Goal: Navigation & Orientation: Find specific page/section

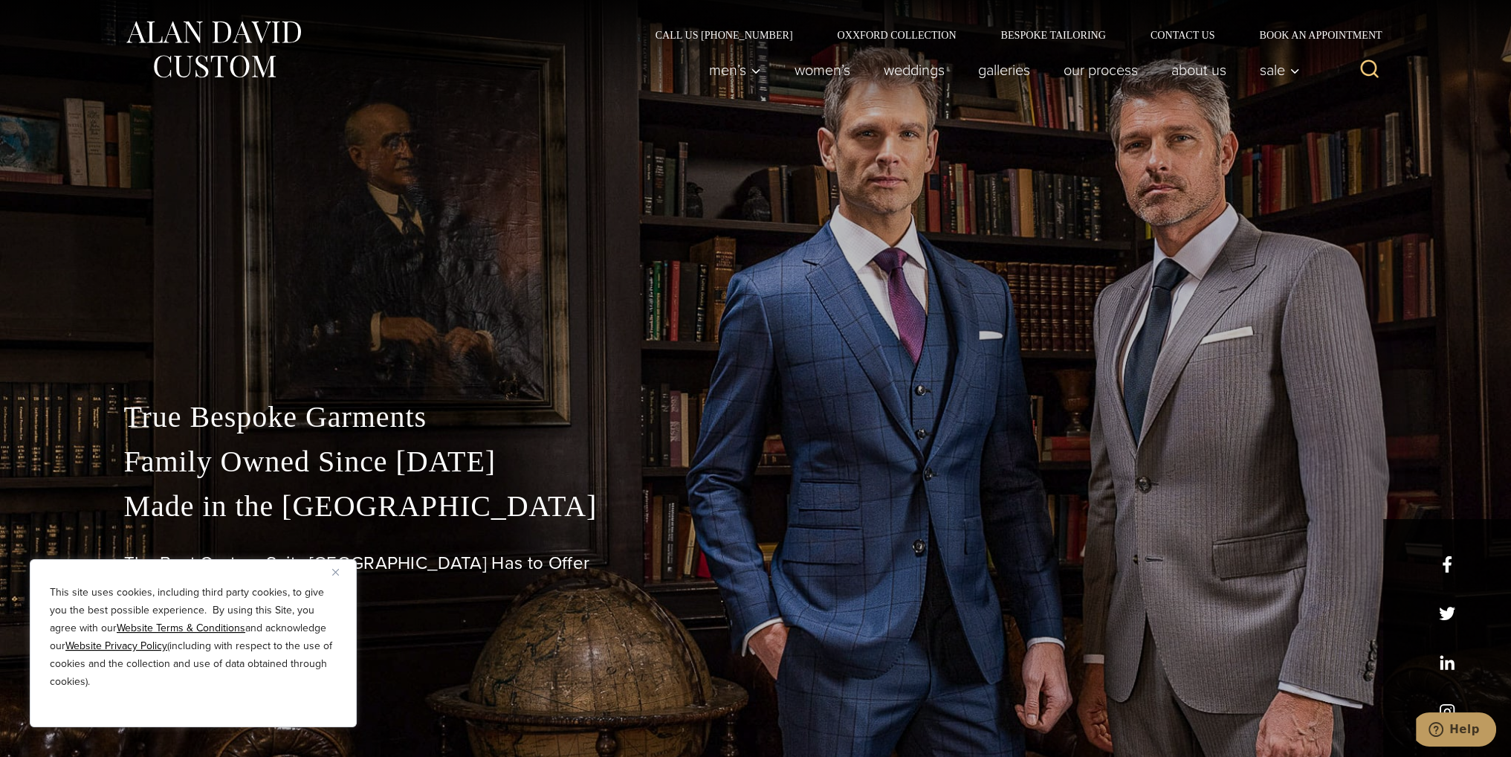
click at [337, 571] on img "Close" at bounding box center [335, 572] width 7 height 7
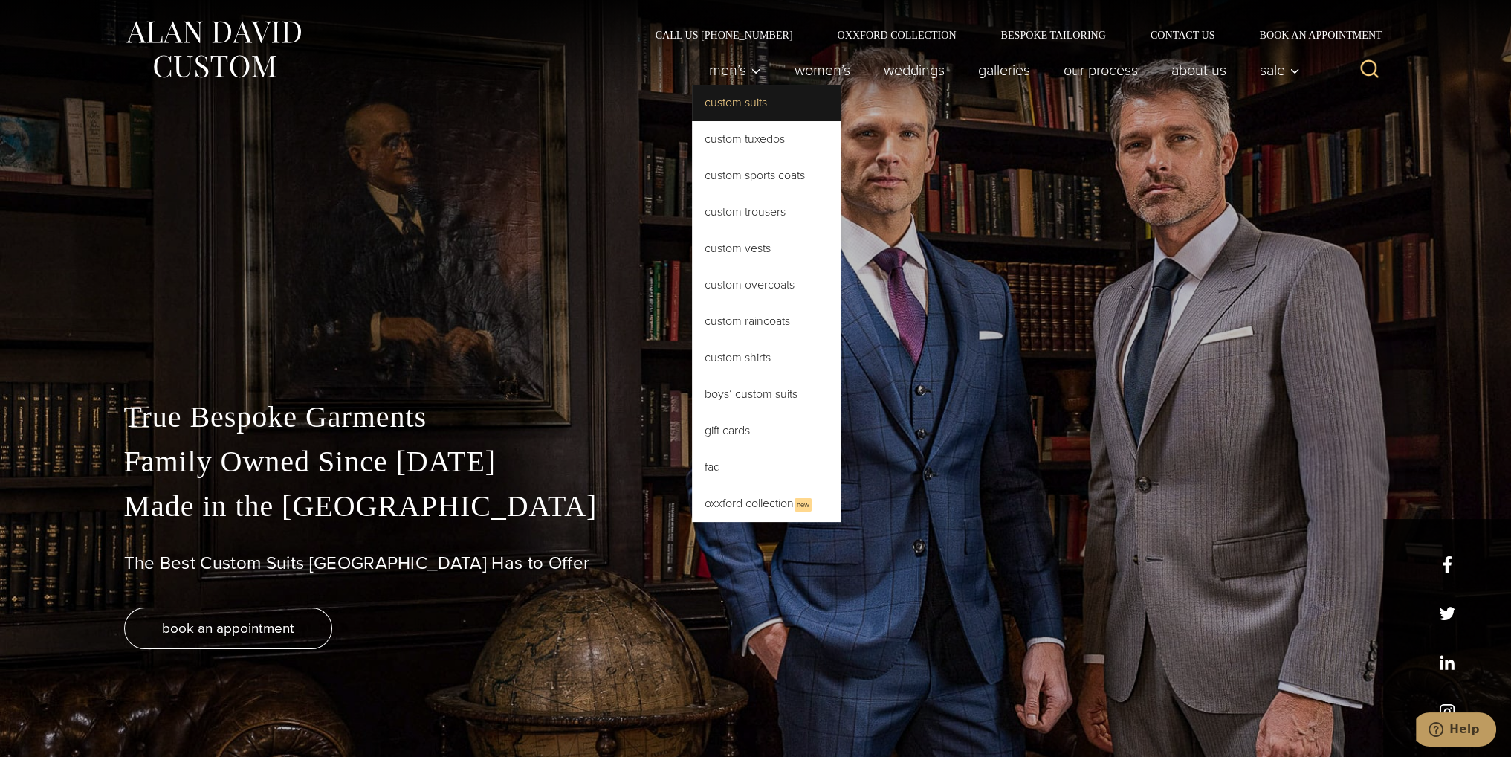
click at [728, 108] on link "Custom Suits" at bounding box center [766, 103] width 149 height 36
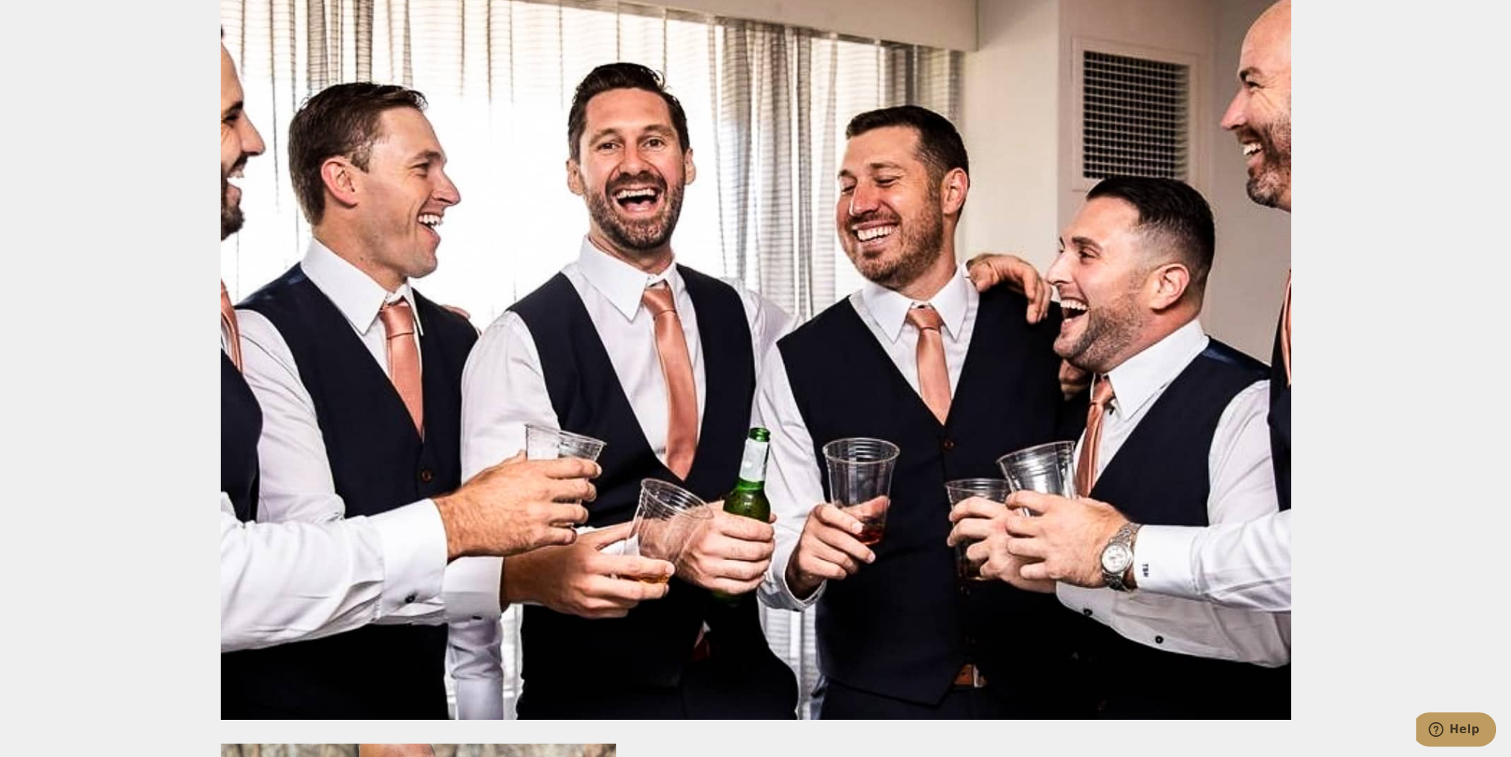
scroll to position [7134, 0]
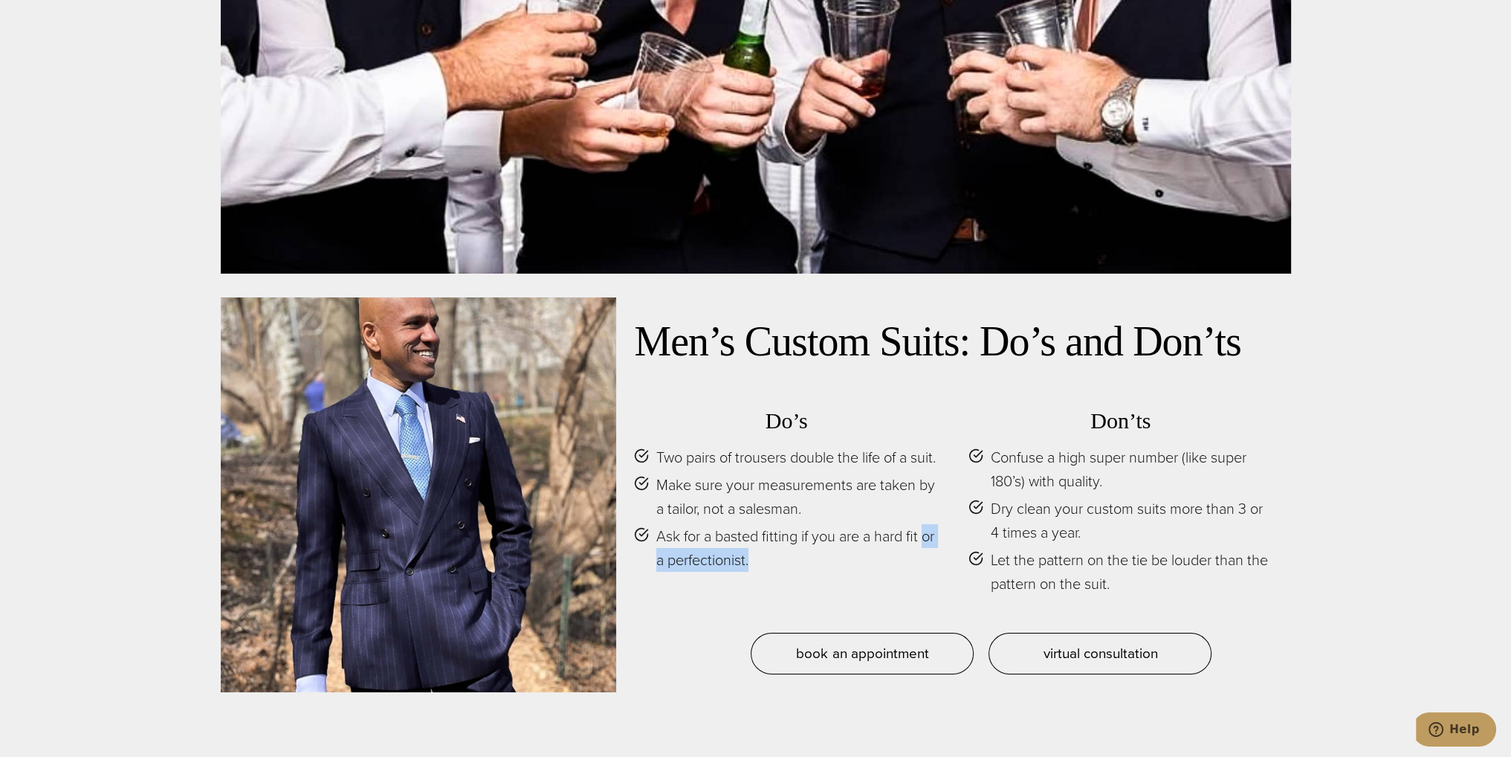
drag, startPoint x: 786, startPoint y: 574, endPoint x: 658, endPoint y: 553, distance: 128.8
click at [658, 553] on span "Ask for a basted fitting if you are a hard fit or a perfectionist." at bounding box center [797, 548] width 282 height 48
drag, startPoint x: 717, startPoint y: 536, endPoint x: 800, endPoint y: 547, distance: 83.2
click at [800, 547] on span "Ask for a basted fitting if you are a hard fit or a perfectionist." at bounding box center [797, 548] width 282 height 48
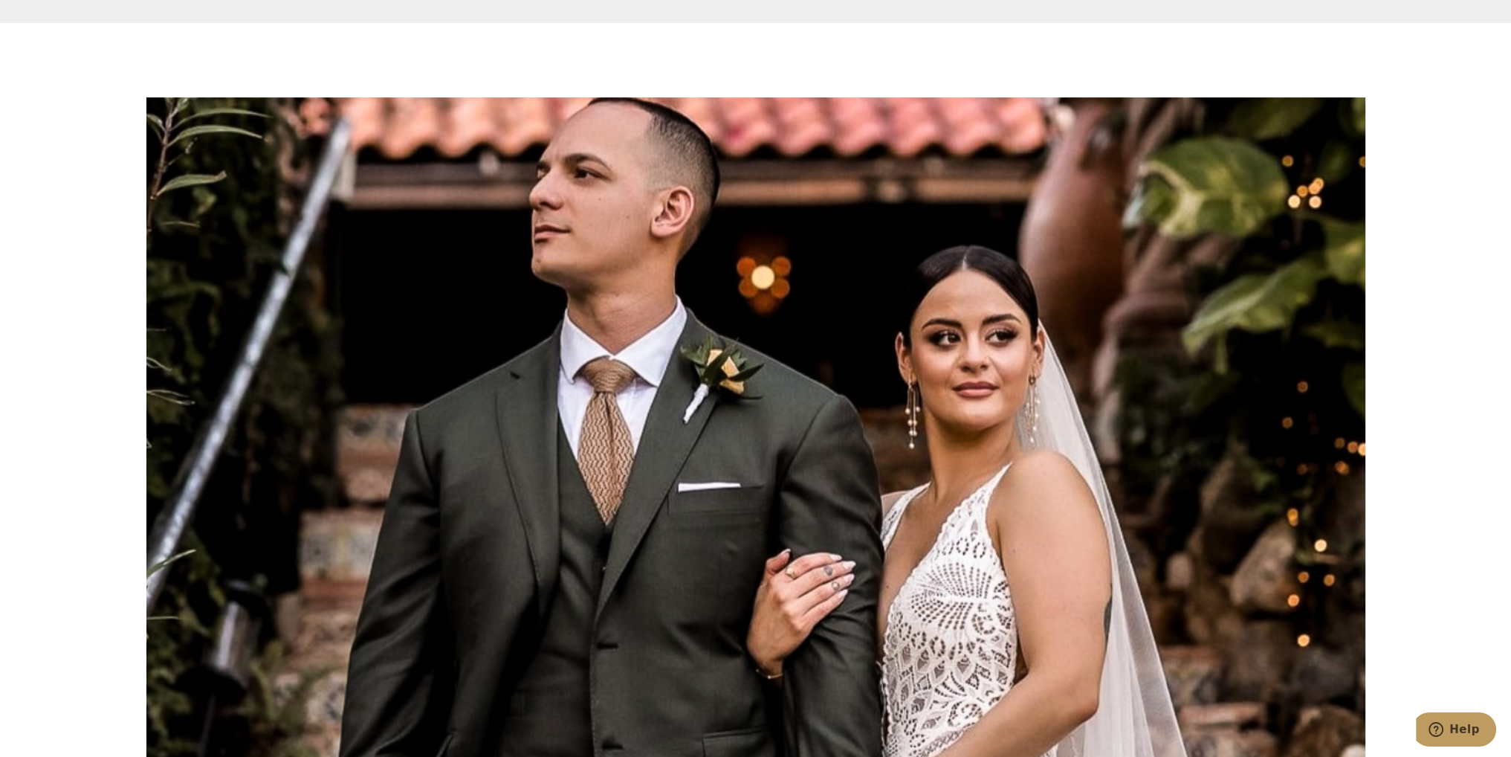
scroll to position [7506, 0]
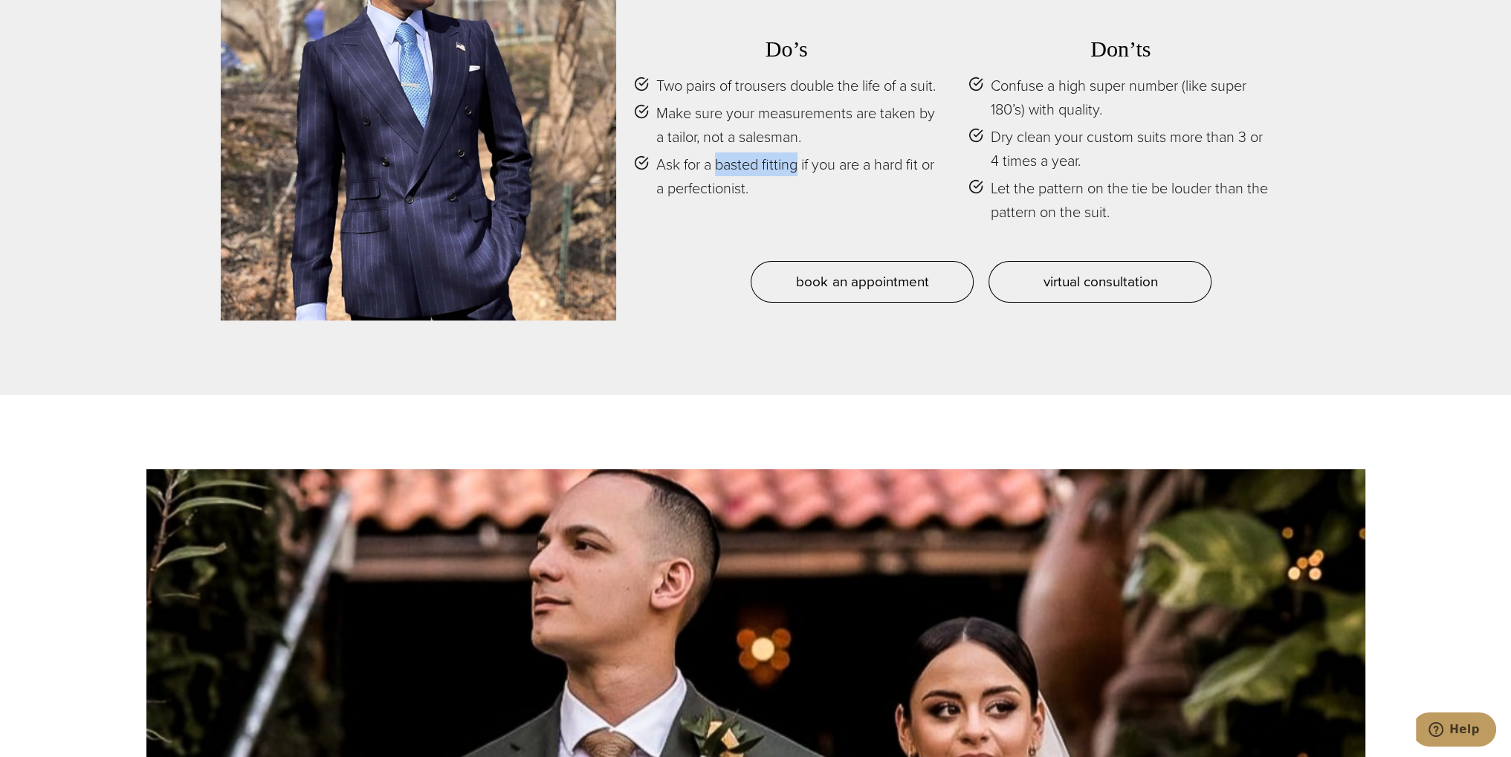
copy span "basted fitting"
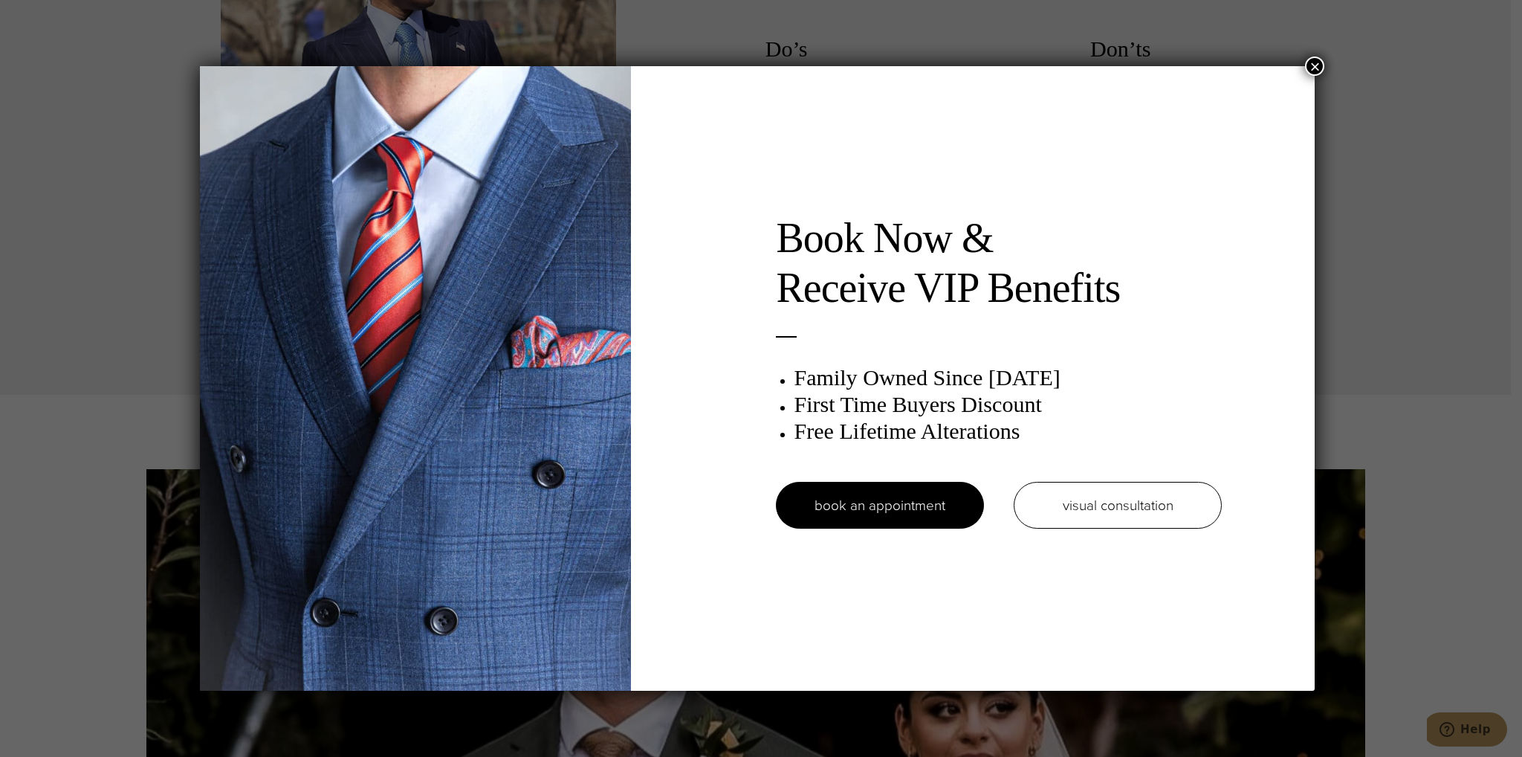
click at [1317, 69] on button "×" at bounding box center [1314, 65] width 19 height 19
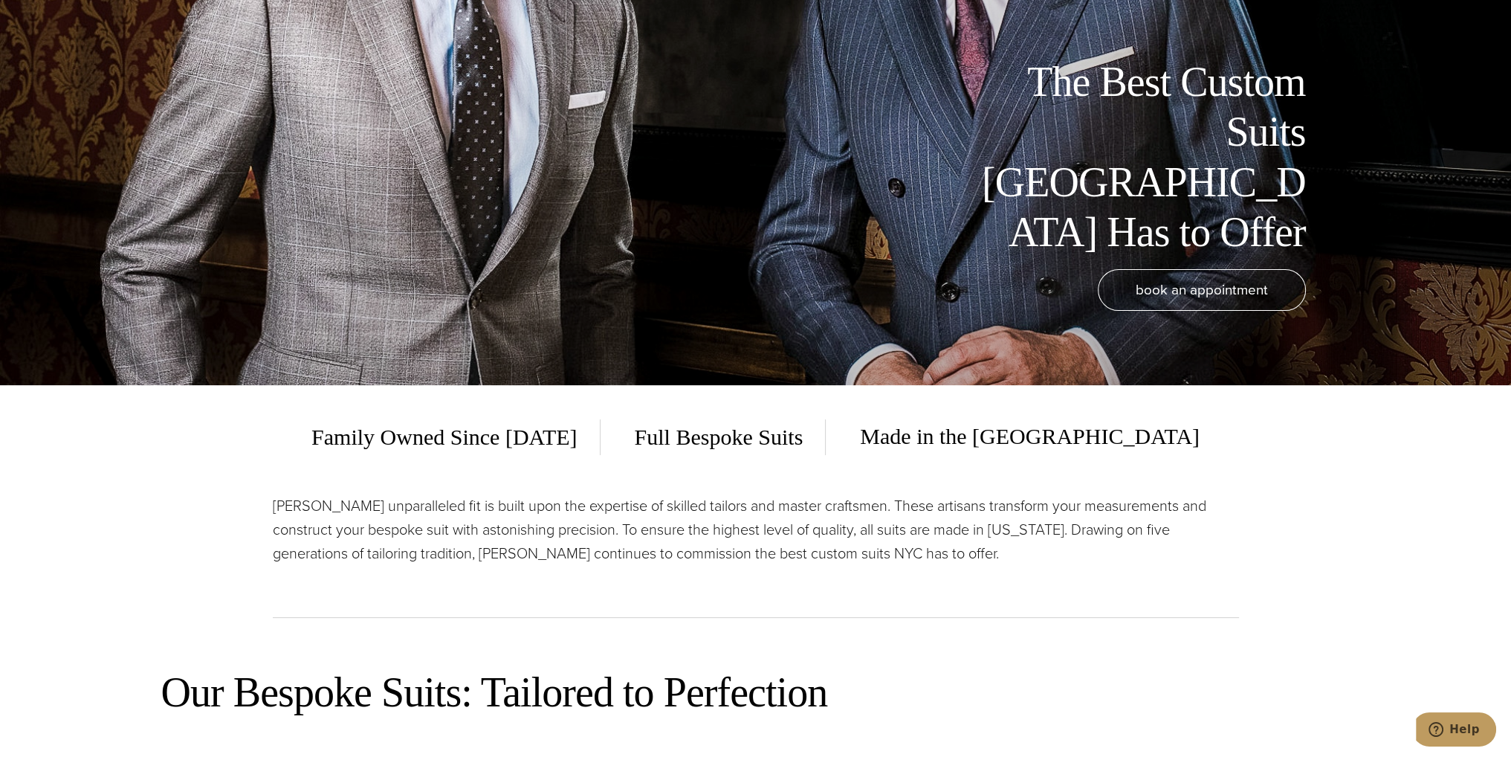
scroll to position [0, 0]
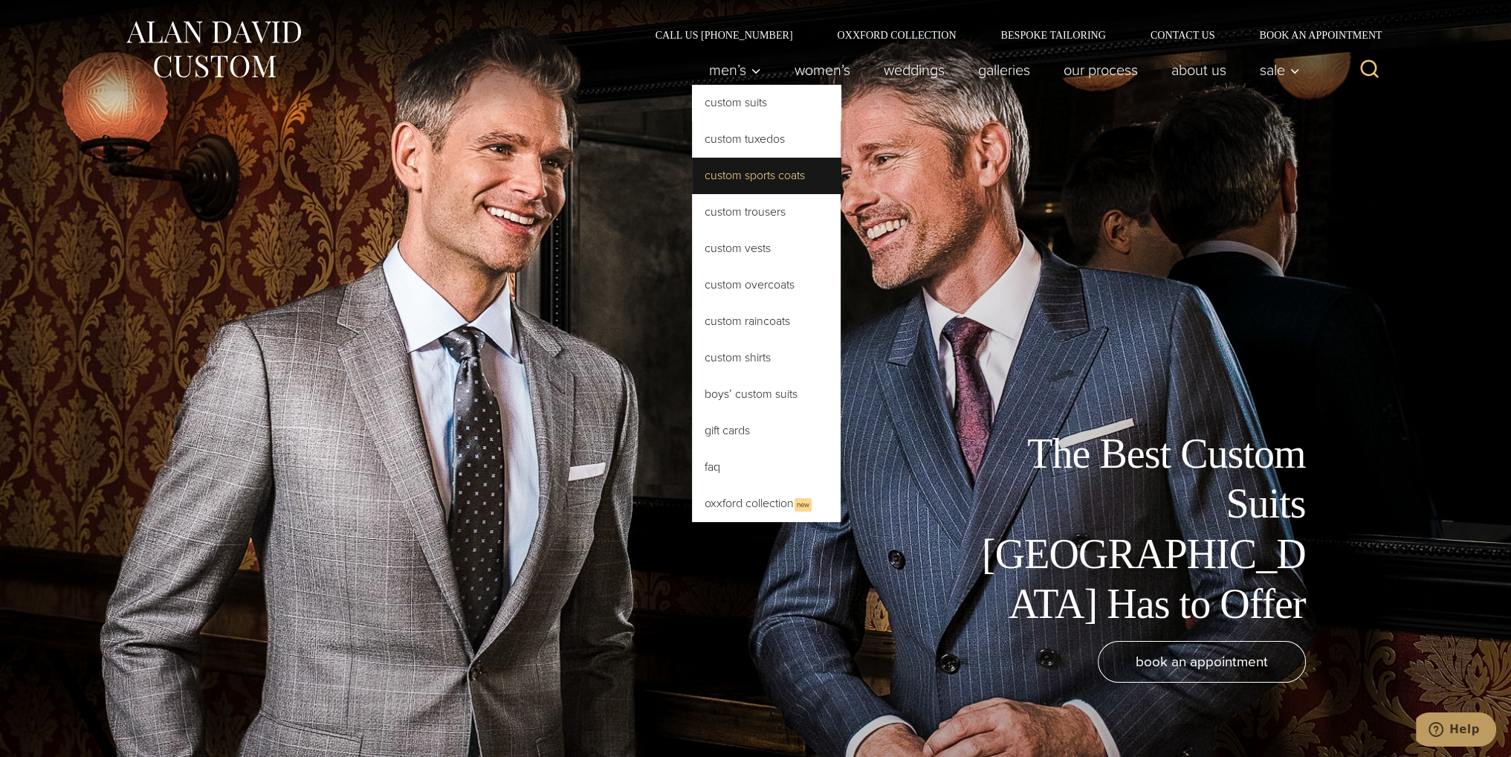
click at [758, 181] on link "Custom Sports Coats" at bounding box center [766, 176] width 149 height 36
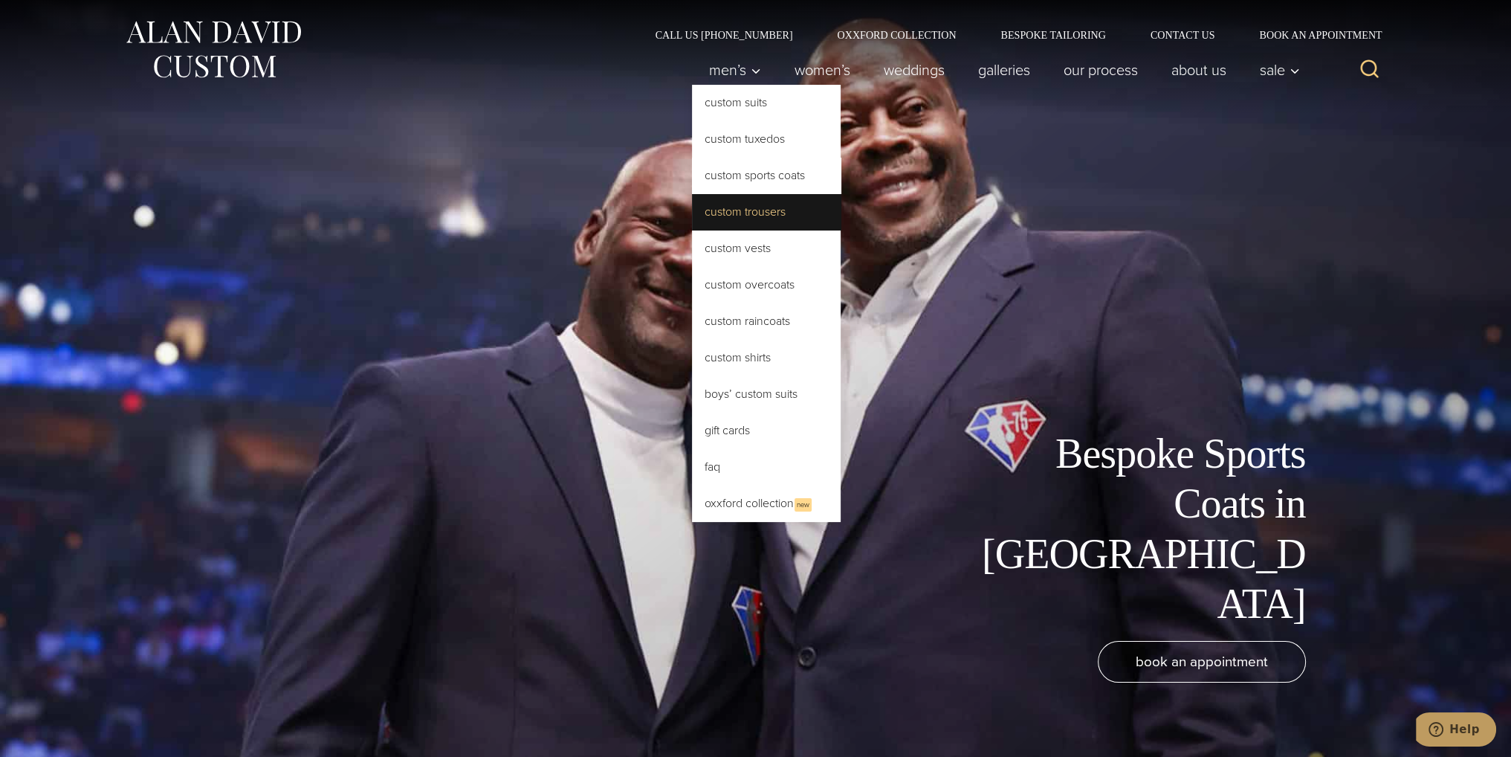
click at [755, 219] on link "Custom Trousers" at bounding box center [766, 212] width 149 height 36
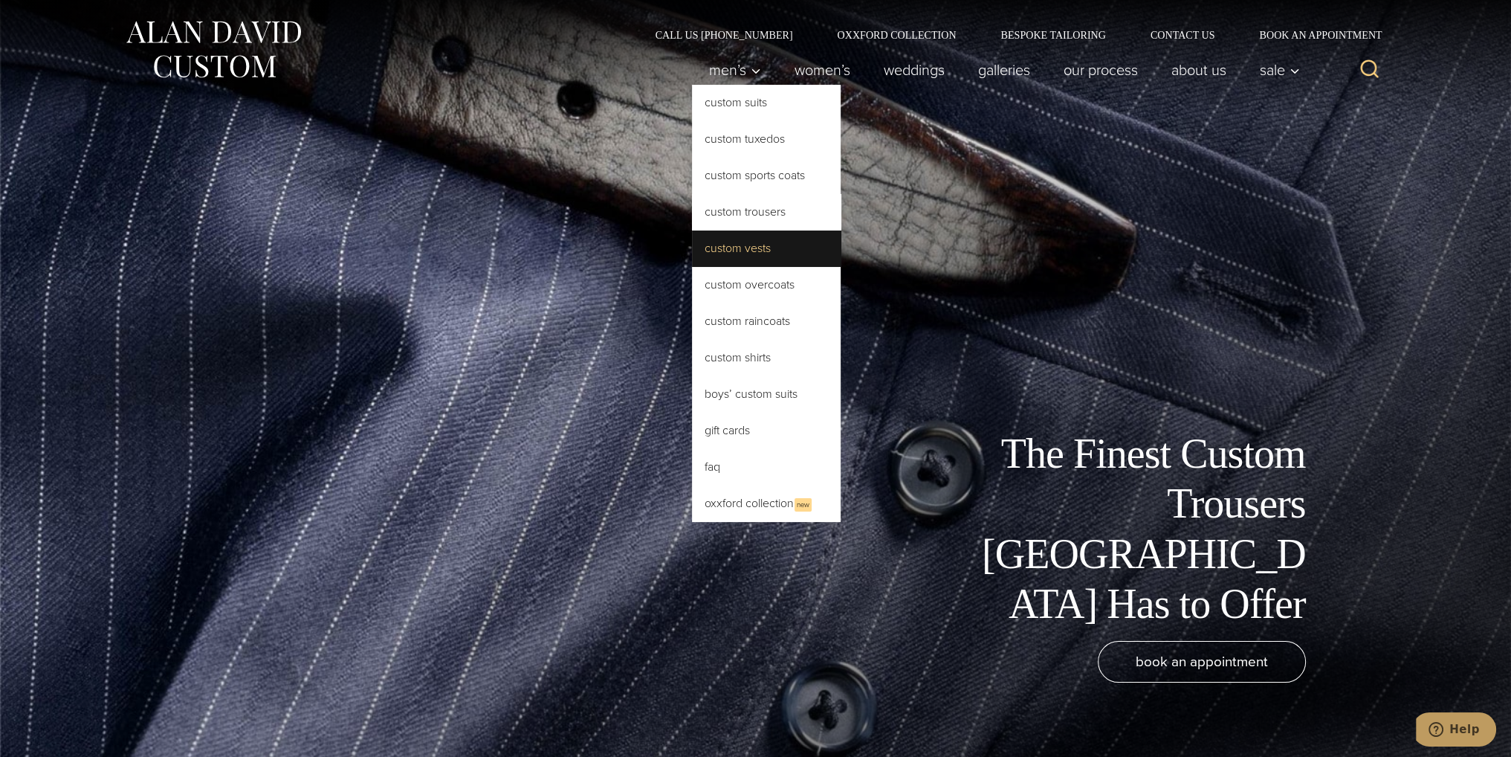
click at [739, 247] on link "Custom Vests" at bounding box center [766, 248] width 149 height 36
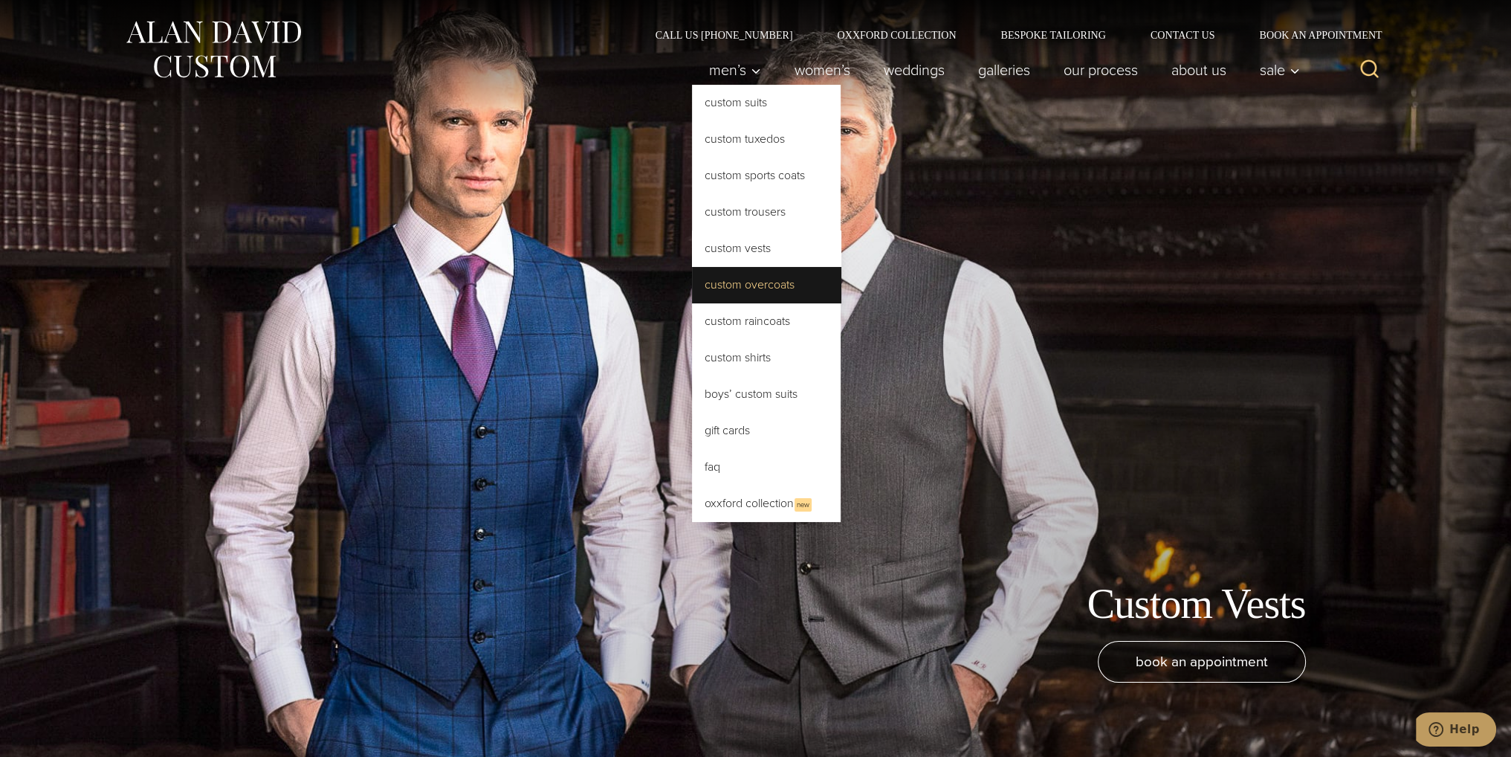
click at [763, 297] on link "Custom Overcoats" at bounding box center [766, 285] width 149 height 36
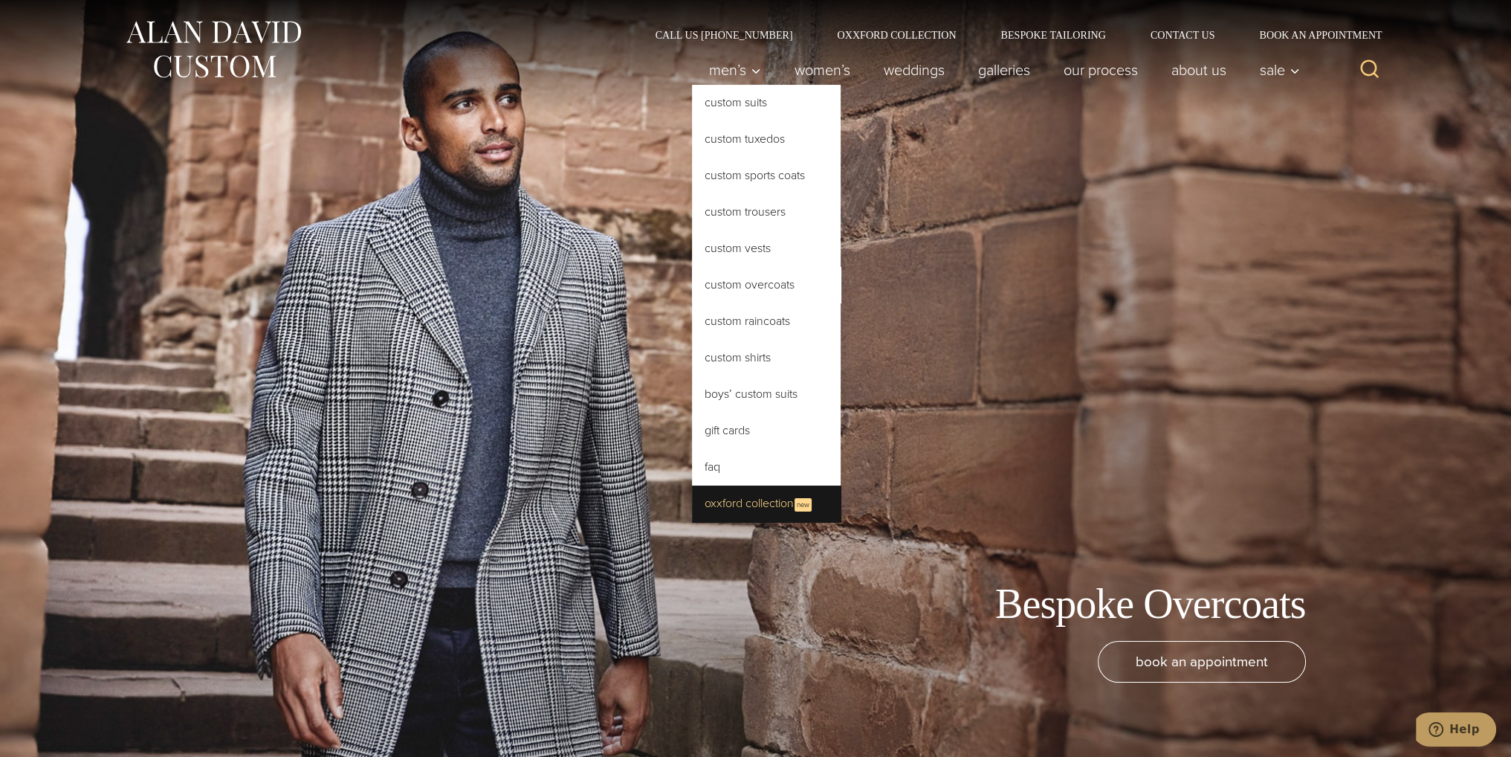
click at [745, 505] on link "Oxxford Collection New" at bounding box center [766, 503] width 149 height 36
